Goal: Check status

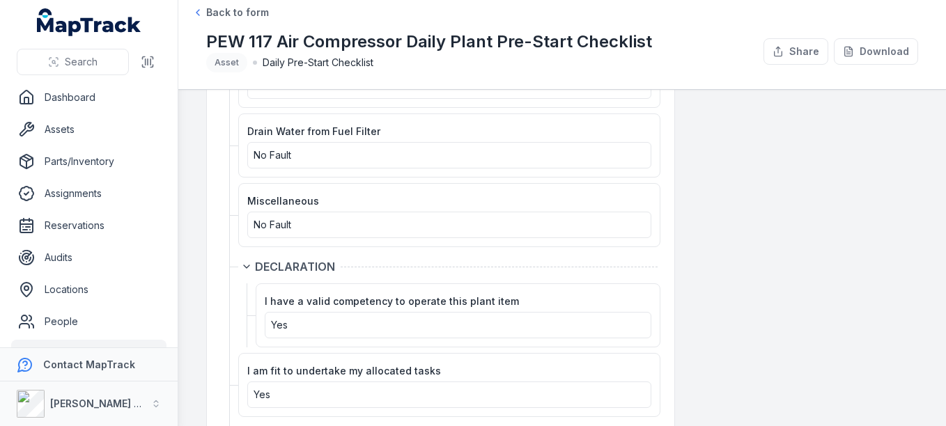
scroll to position [3273, 0]
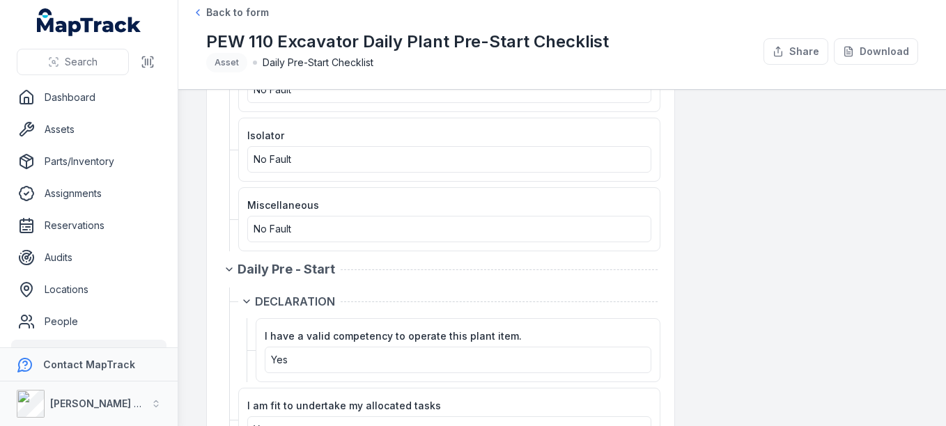
scroll to position [2507, 0]
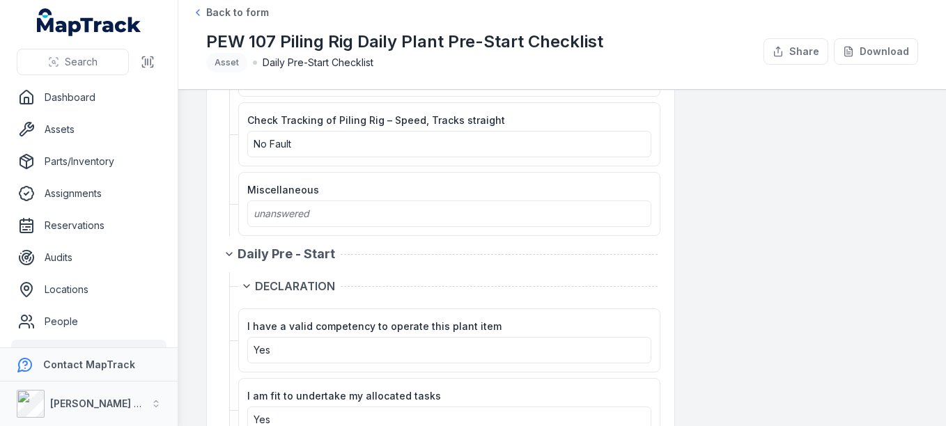
scroll to position [2646, 0]
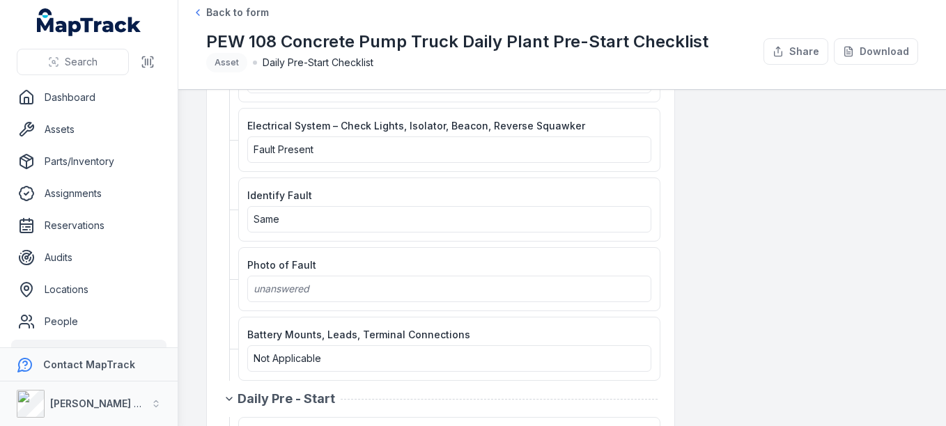
scroll to position [1253, 0]
